Goal: Task Accomplishment & Management: Complete application form

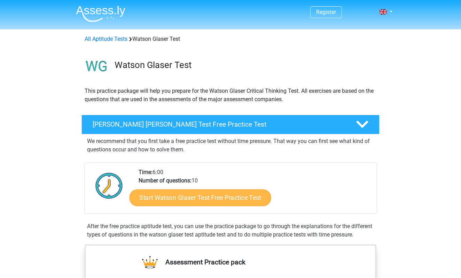
click at [182, 201] on link "Start Watson Glaser Test Free Practice Test" at bounding box center [201, 197] width 142 height 17
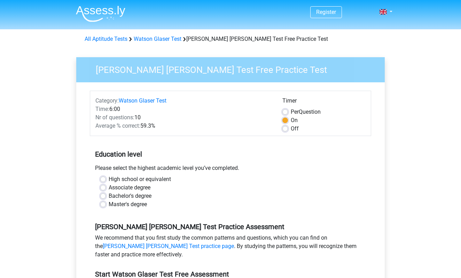
click at [119, 204] on label "Master's degree" at bounding box center [128, 204] width 38 height 8
click at [106, 204] on input "Master's degree" at bounding box center [103, 203] width 6 height 7
radio input "true"
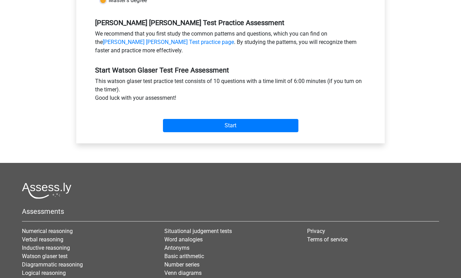
scroll to position [211, 0]
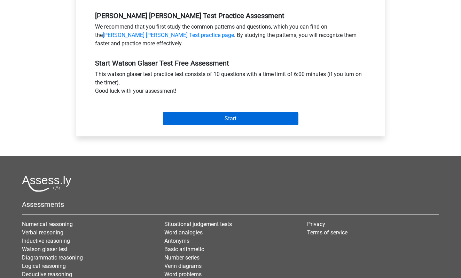
click at [265, 115] on input "Start" at bounding box center [231, 118] width 136 height 13
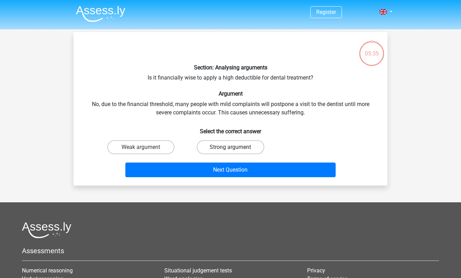
click at [209, 152] on label "Strong argument" at bounding box center [230, 147] width 67 height 14
click at [231, 152] on input "Strong argument" at bounding box center [233, 149] width 5 height 5
radio input "true"
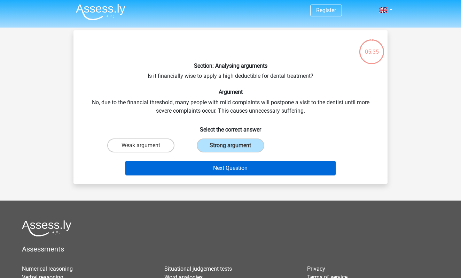
click at [211, 166] on button "Next Question" at bounding box center [230, 168] width 211 height 15
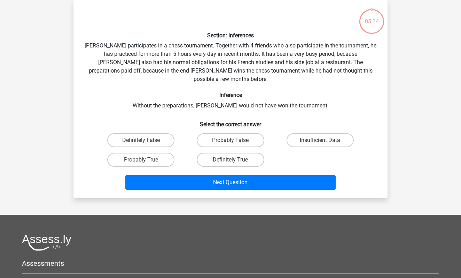
scroll to position [31, 0]
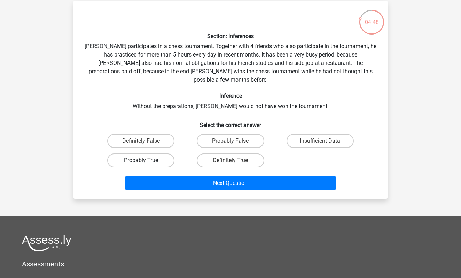
click at [158, 153] on label "Probably True" at bounding box center [140, 160] width 67 height 14
click at [146, 160] on input "Probably True" at bounding box center [143, 162] width 5 height 5
radio input "true"
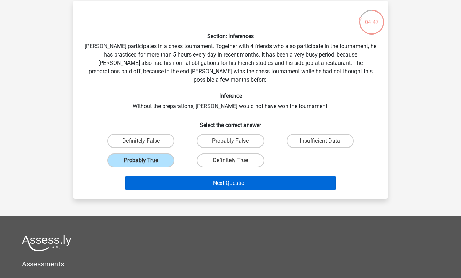
click at [180, 176] on button "Next Question" at bounding box center [230, 183] width 211 height 15
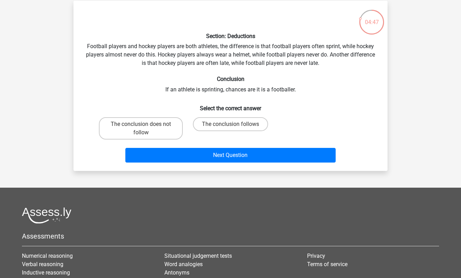
scroll to position [32, 0]
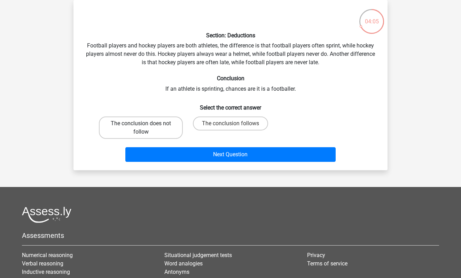
click at [175, 127] on label "The conclusion does not follow" at bounding box center [141, 127] width 84 height 22
click at [146, 127] on input "The conclusion does not follow" at bounding box center [143, 125] width 5 height 5
radio input "true"
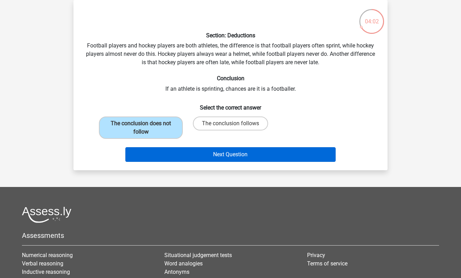
click at [189, 152] on button "Next Question" at bounding box center [230, 154] width 211 height 15
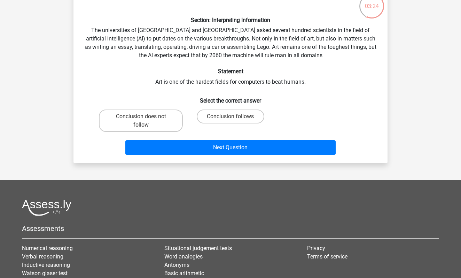
scroll to position [53, 0]
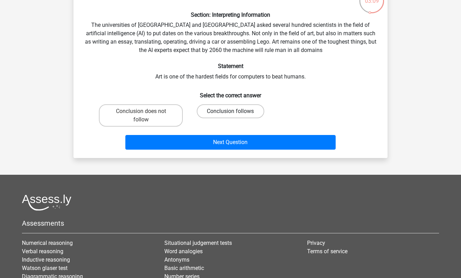
click at [254, 116] on label "Conclusion follows" at bounding box center [230, 111] width 67 height 14
click at [235, 116] on input "Conclusion follows" at bounding box center [233, 113] width 5 height 5
radio input "true"
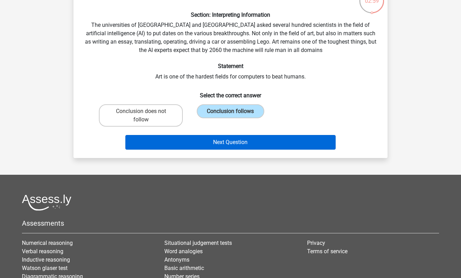
click at [209, 141] on button "Next Question" at bounding box center [230, 142] width 211 height 15
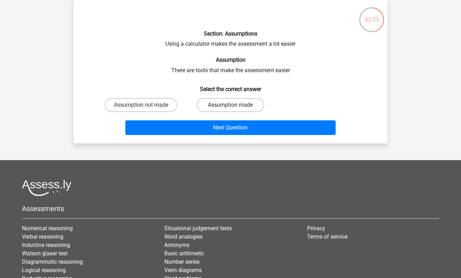
scroll to position [34, 0]
click at [227, 103] on label "Assumption made" at bounding box center [230, 105] width 67 height 14
click at [231, 105] on input "Assumption made" at bounding box center [233, 107] width 5 height 5
radio input "true"
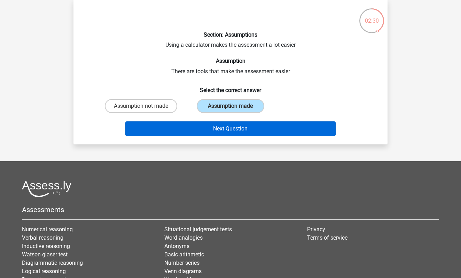
click at [227, 126] on button "Next Question" at bounding box center [230, 128] width 211 height 15
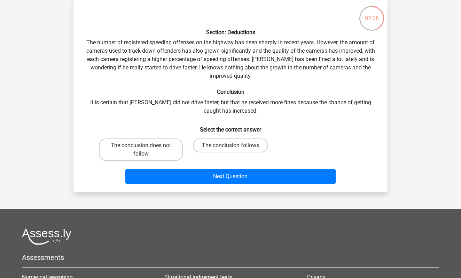
scroll to position [36, 0]
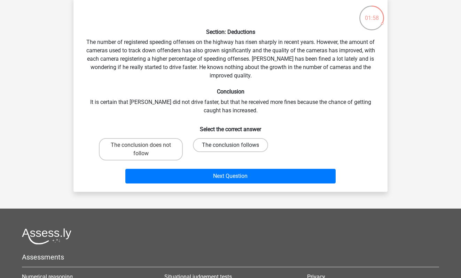
click at [241, 151] on label "The conclusion follows" at bounding box center [230, 145] width 75 height 14
click at [235, 149] on input "The conclusion follows" at bounding box center [233, 147] width 5 height 5
radio input "true"
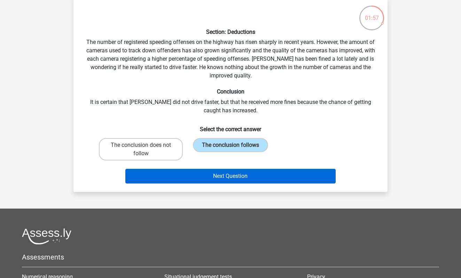
click at [234, 175] on button "Next Question" at bounding box center [230, 176] width 211 height 15
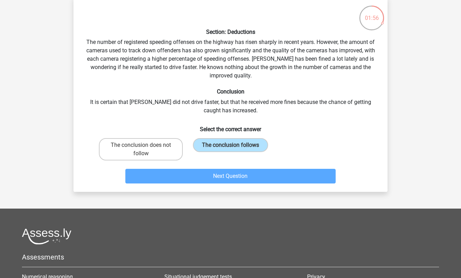
scroll to position [32, 0]
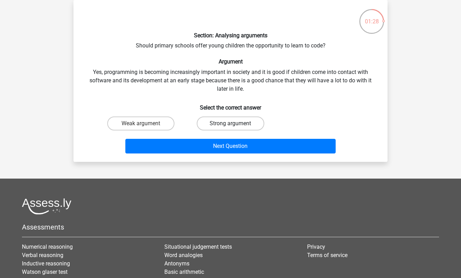
click at [217, 121] on label "Strong argument" at bounding box center [230, 123] width 67 height 14
click at [231, 123] on input "Strong argument" at bounding box center [233, 125] width 5 height 5
radio input "true"
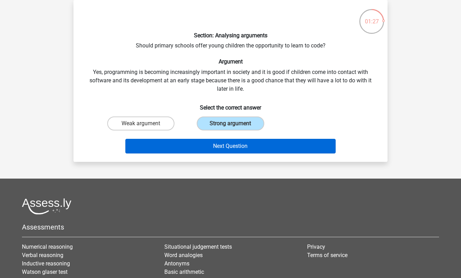
click at [217, 141] on button "Next Question" at bounding box center [230, 146] width 211 height 15
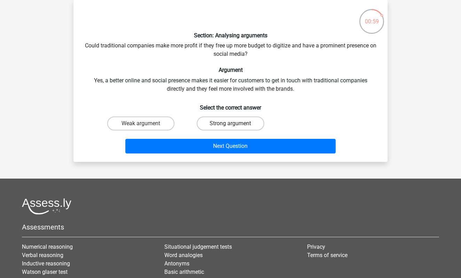
click at [225, 122] on label "Strong argument" at bounding box center [230, 123] width 67 height 14
click at [231, 123] on input "Strong argument" at bounding box center [233, 125] width 5 height 5
radio input "true"
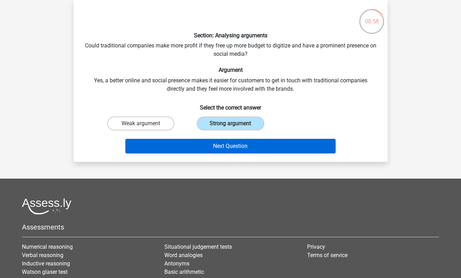
click at [228, 149] on button "Next Question" at bounding box center [230, 146] width 211 height 15
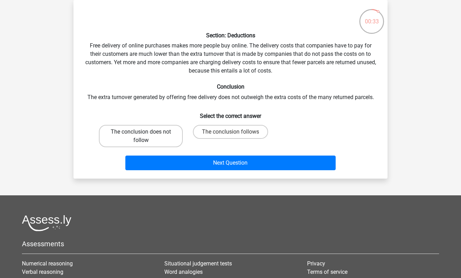
click at [140, 141] on label "The conclusion does not follow" at bounding box center [141, 136] width 84 height 22
click at [141, 136] on input "The conclusion does not follow" at bounding box center [143, 134] width 5 height 5
radio input "true"
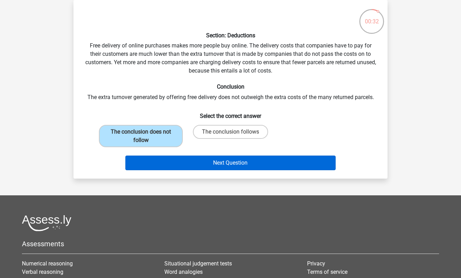
click at [160, 166] on button "Next Question" at bounding box center [230, 162] width 211 height 15
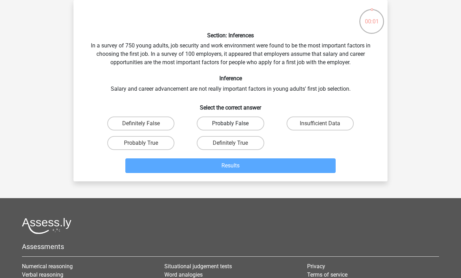
click at [228, 122] on label "Probably False" at bounding box center [230, 123] width 67 height 14
click at [231, 123] on input "Probably False" at bounding box center [233, 125] width 5 height 5
radio input "true"
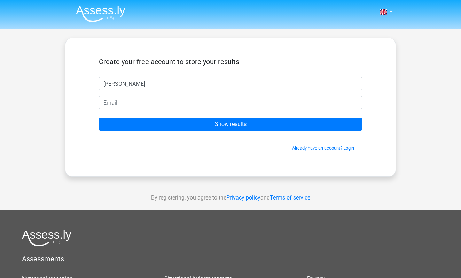
type input "Sabrina Freiberg"
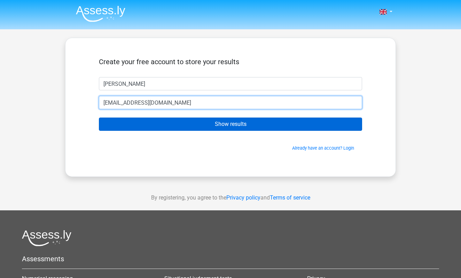
type input "sabrinafreiberg@yahoo.com"
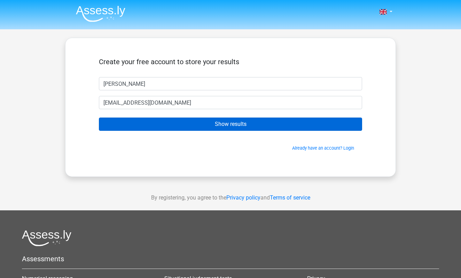
click at [235, 127] on input "Show results" at bounding box center [230, 123] width 263 height 13
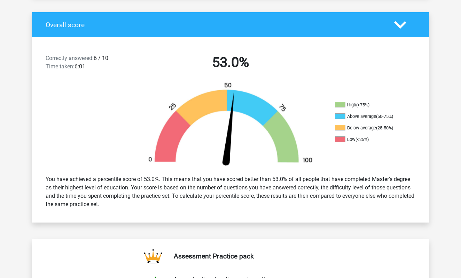
scroll to position [140, 0]
